Goal: Task Accomplishment & Management: Manage account settings

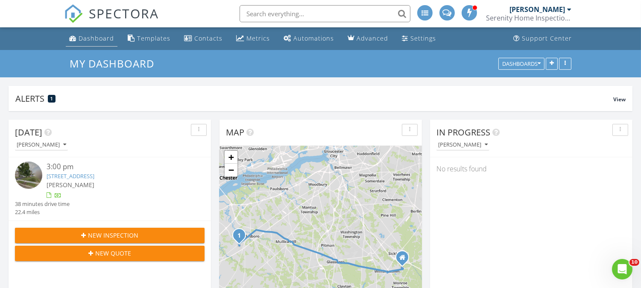
scroll to position [1562, 656]
click at [100, 35] on div "Dashboard" at bounding box center [96, 38] width 35 height 8
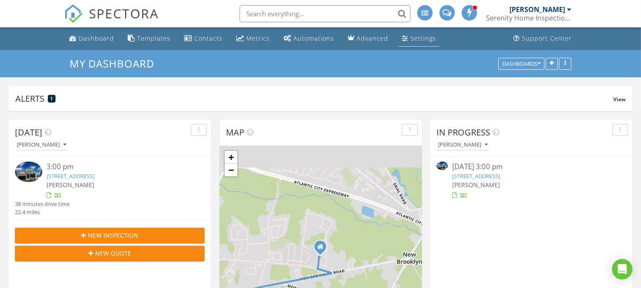
click at [412, 36] on div "Settings" at bounding box center [424, 38] width 26 height 8
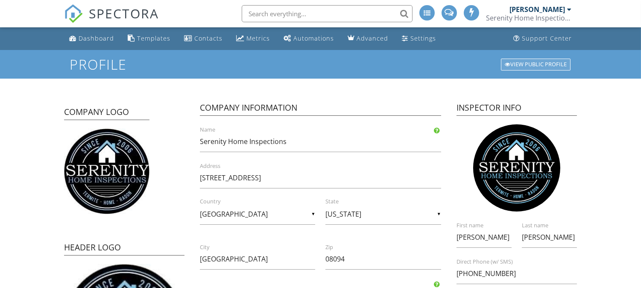
click at [513, 62] on div "View Public Profile" at bounding box center [536, 65] width 70 height 12
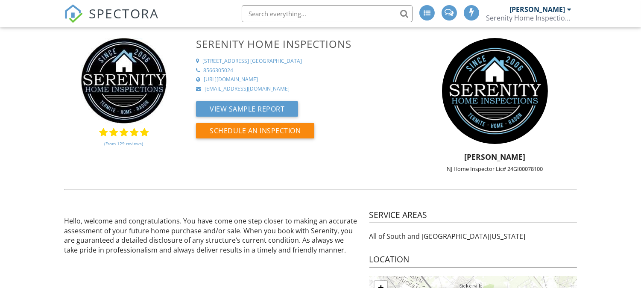
click at [547, 11] on div "[PERSON_NAME]" at bounding box center [538, 9] width 56 height 9
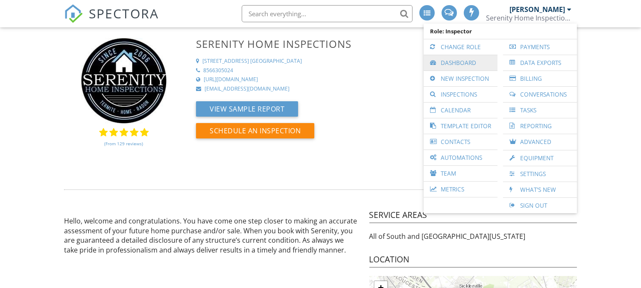
click at [443, 58] on link "Dashboard" at bounding box center [460, 62] width 65 height 15
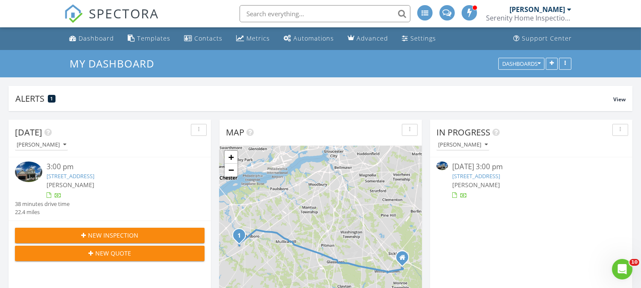
click at [476, 173] on link "11 Locust Ln, Swedesboro, NJ 08085" at bounding box center [476, 176] width 48 height 8
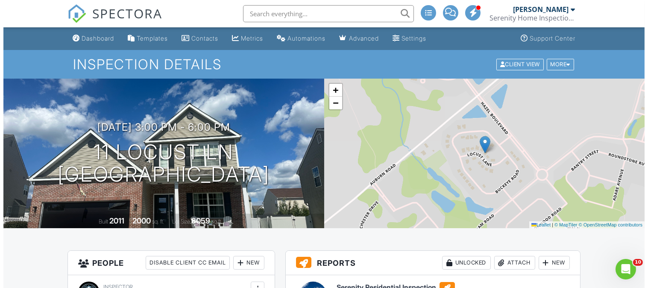
scroll to position [110, 0]
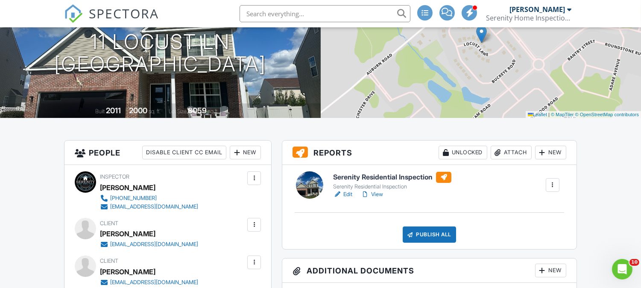
click at [501, 148] on div "Attach" at bounding box center [511, 153] width 41 height 14
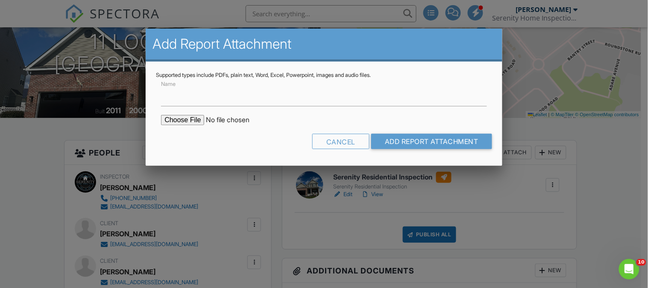
click at [171, 119] on input "file" at bounding box center [233, 120] width 145 height 10
type input "C:\fakepath\11 Locust Ln Termite Cert.pdf"
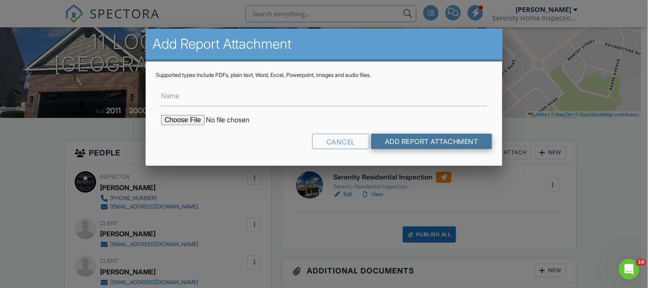
click at [399, 141] on input "Add Report Attachment" at bounding box center [431, 141] width 121 height 15
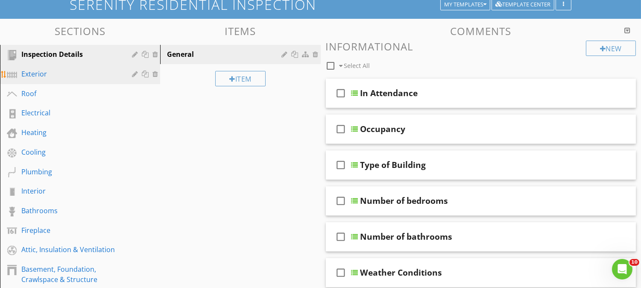
scroll to position [110, 0]
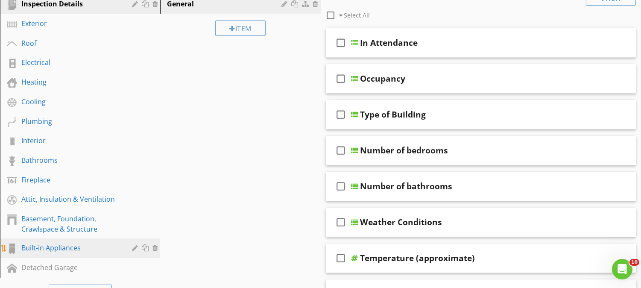
click at [70, 243] on div "Built-in Appliances" at bounding box center [70, 248] width 98 height 10
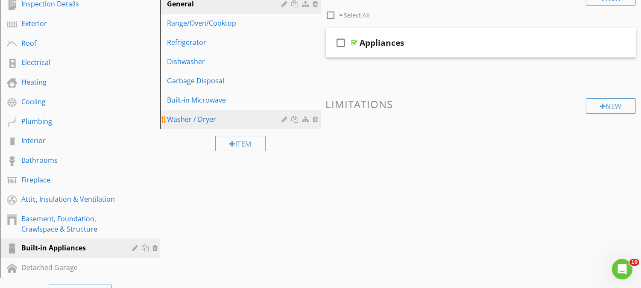
click at [198, 112] on link "Washer / Dryer" at bounding box center [242, 119] width 158 height 19
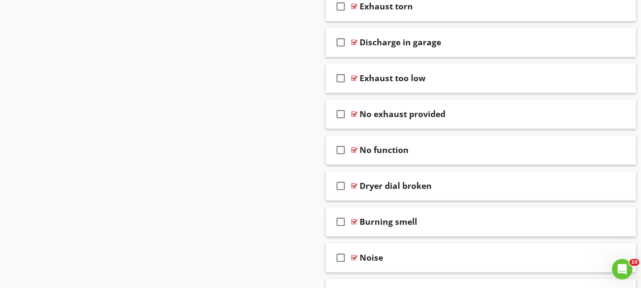
scroll to position [997, 0]
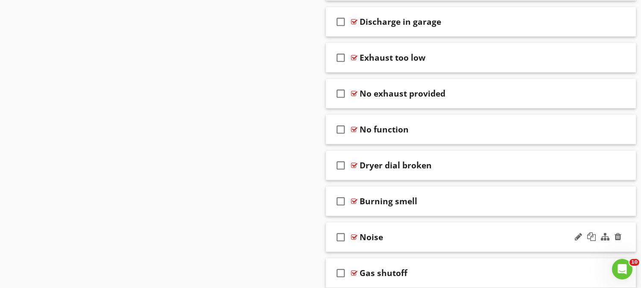
click at [477, 234] on div "Noise" at bounding box center [470, 237] width 220 height 10
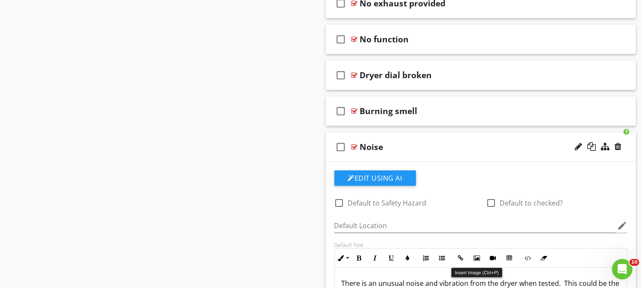
scroll to position [1108, 0]
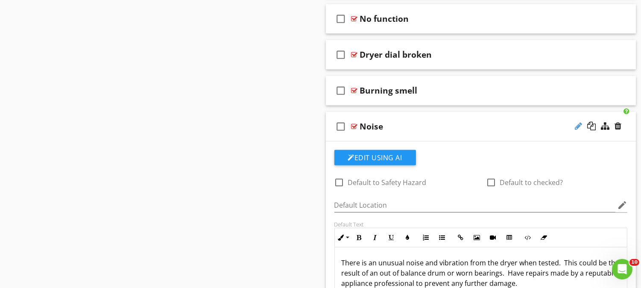
click at [575, 126] on div at bounding box center [578, 126] width 7 height 9
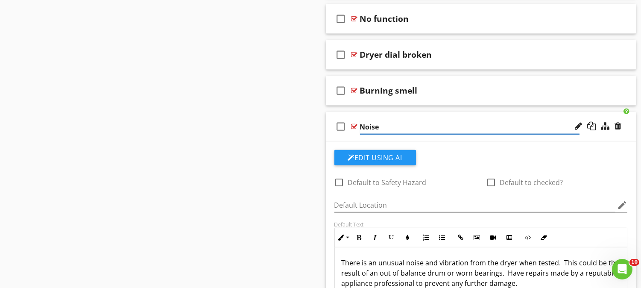
click at [360, 127] on input "Noise" at bounding box center [470, 127] width 220 height 14
type input "Dryer Noise"
click at [497, 122] on input "Dryer Noise" at bounding box center [470, 127] width 220 height 14
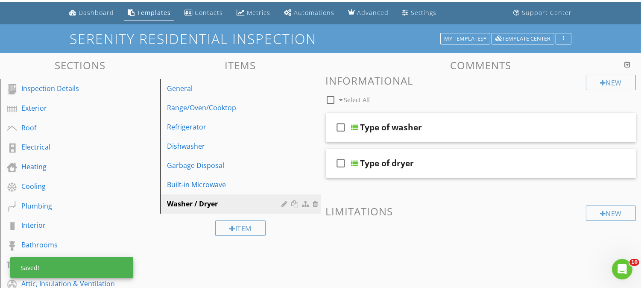
scroll to position [0, 0]
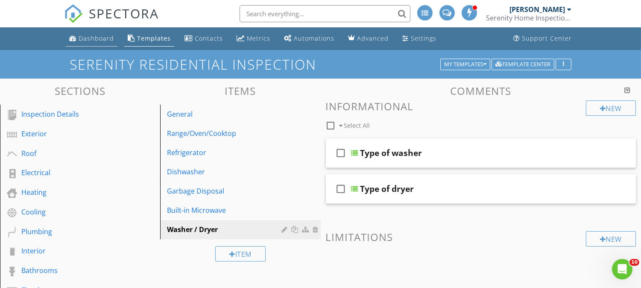
click at [112, 43] on link "Dashboard" at bounding box center [92, 39] width 52 height 16
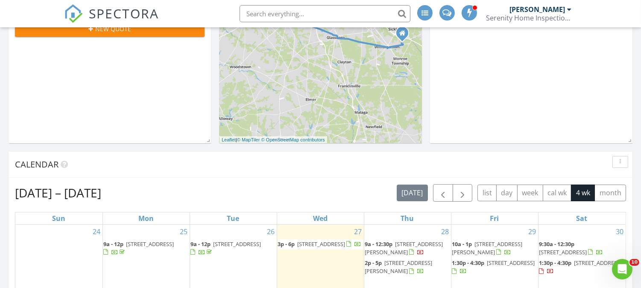
scroll to position [221, 0]
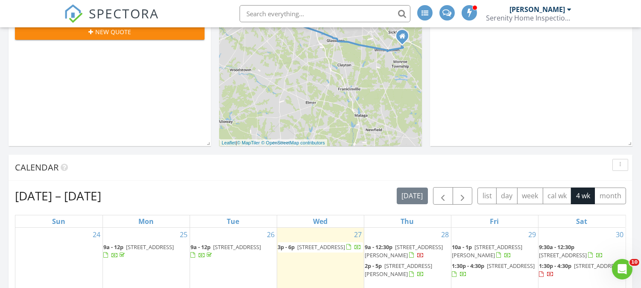
click at [300, 11] on input "text" at bounding box center [325, 13] width 171 height 17
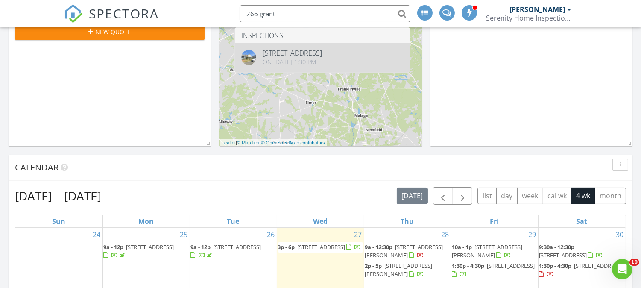
type input "266 grant"
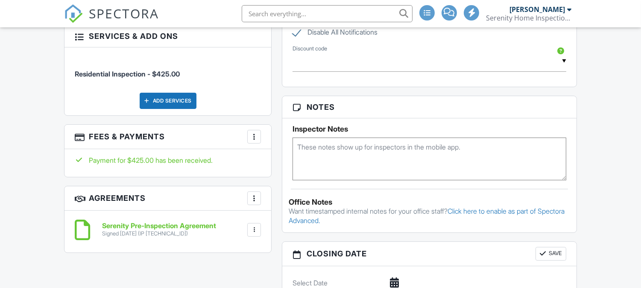
click at [257, 132] on div at bounding box center [254, 136] width 9 height 9
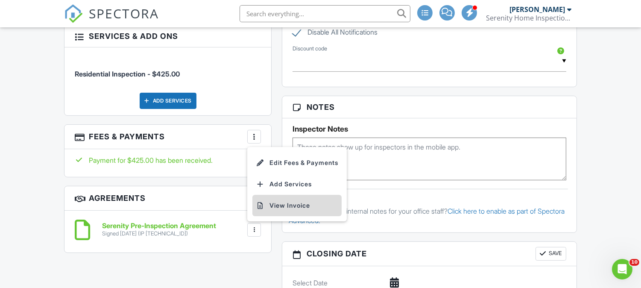
click at [283, 196] on li "View Invoice" at bounding box center [297, 205] width 89 height 21
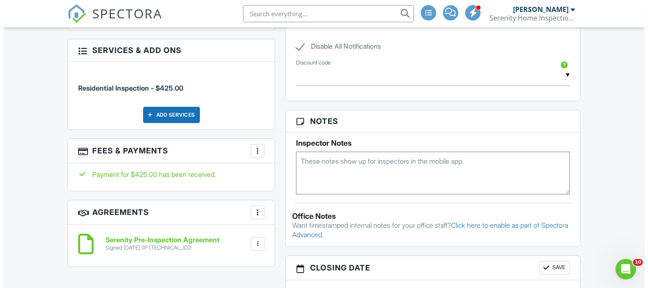
scroll to position [411, 0]
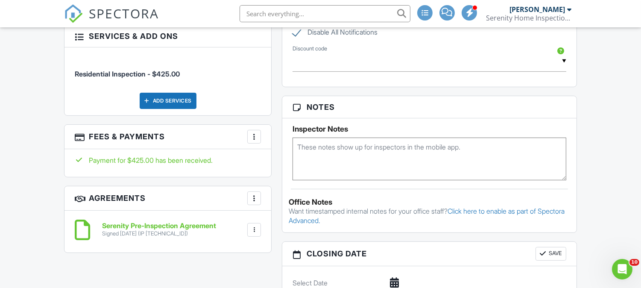
click at [253, 132] on div at bounding box center [254, 136] width 9 height 9
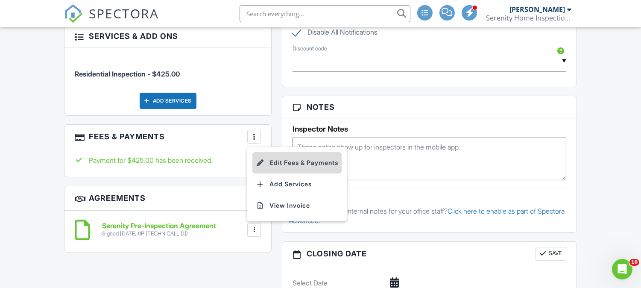
click at [278, 154] on li "Edit Fees & Payments" at bounding box center [297, 162] width 89 height 21
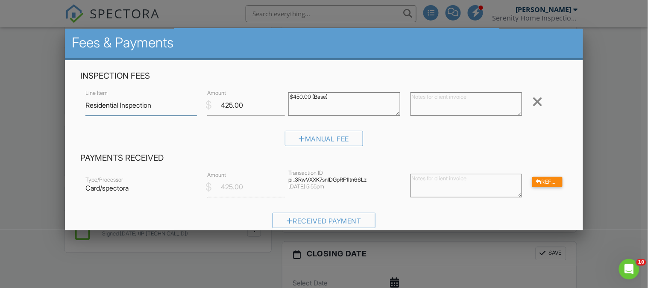
scroll to position [0, 0]
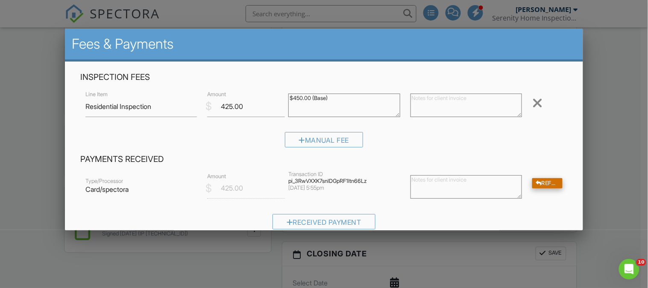
click at [540, 181] on div "Refund" at bounding box center [547, 183] width 30 height 11
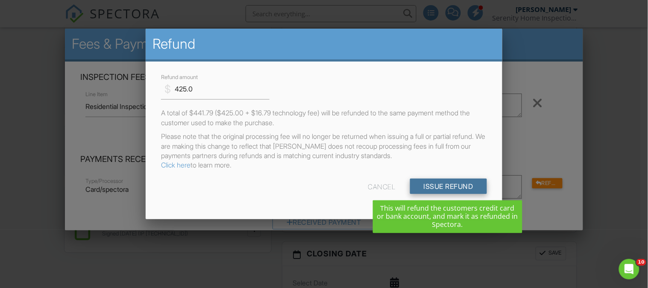
click at [447, 187] on input "Issue Refund" at bounding box center [448, 186] width 77 height 15
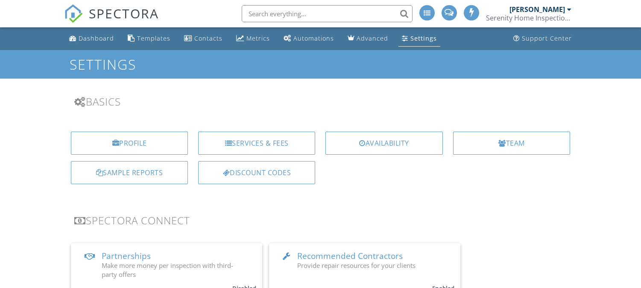
click at [137, 138] on div "Profile" at bounding box center [129, 143] width 117 height 23
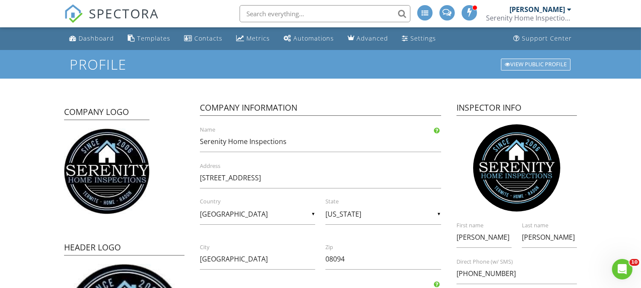
click at [520, 61] on div "View Public Profile" at bounding box center [536, 65] width 70 height 12
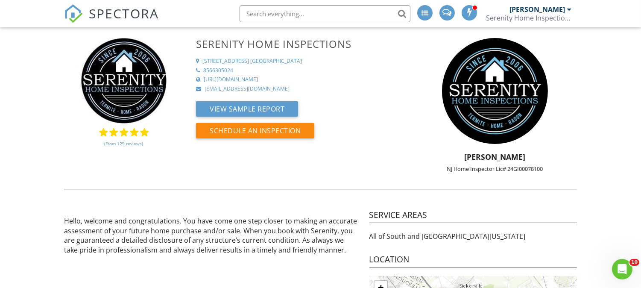
click at [515, 20] on div "Serenity Home Inspections" at bounding box center [528, 18] width 85 height 9
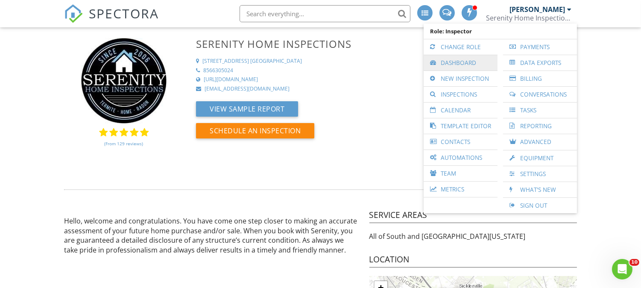
click at [473, 62] on link "Dashboard" at bounding box center [460, 62] width 65 height 15
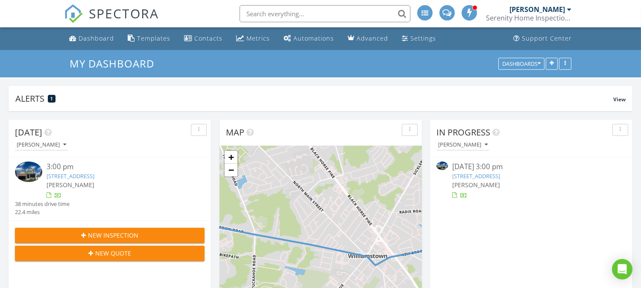
scroll to position [184, 202]
